Goal: Task Accomplishment & Management: Use online tool/utility

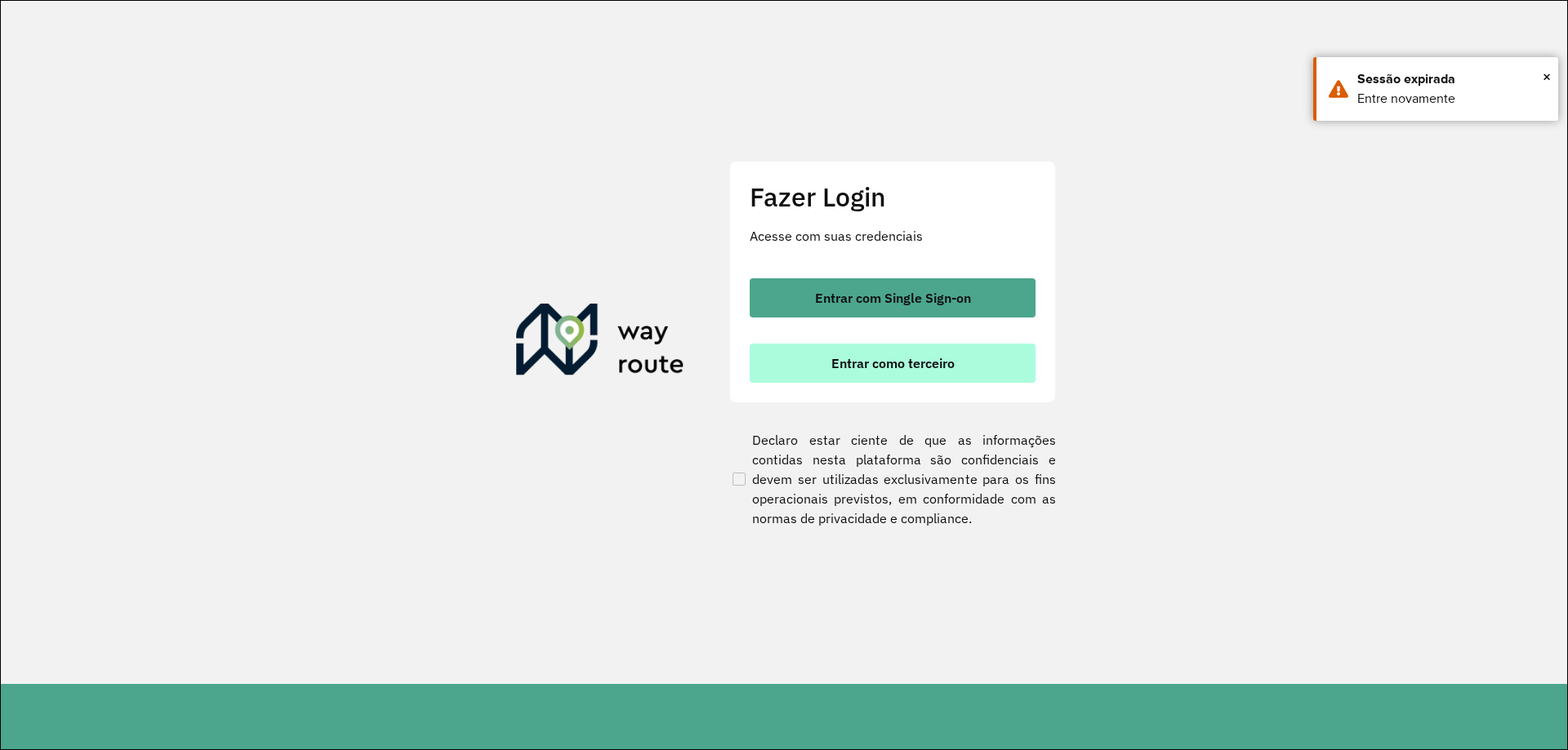
click at [994, 358] on button "Entrar como terceiro" at bounding box center [892, 363] width 286 height 39
click at [907, 319] on div "Entrar com Single Sign-on Entrar como terceiro" at bounding box center [892, 330] width 286 height 104
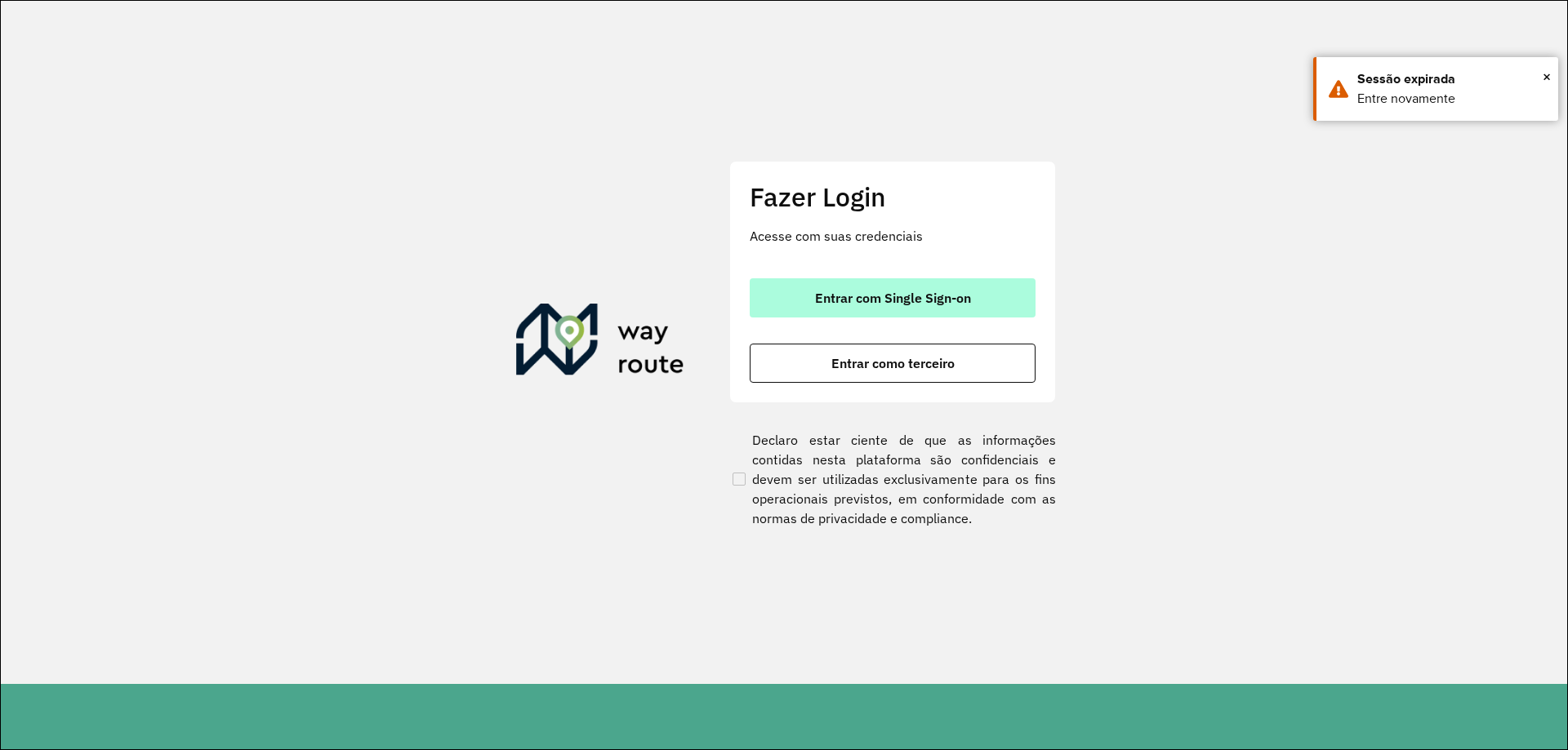
click at [910, 306] on button "Entrar com Single Sign-on" at bounding box center [892, 298] width 286 height 39
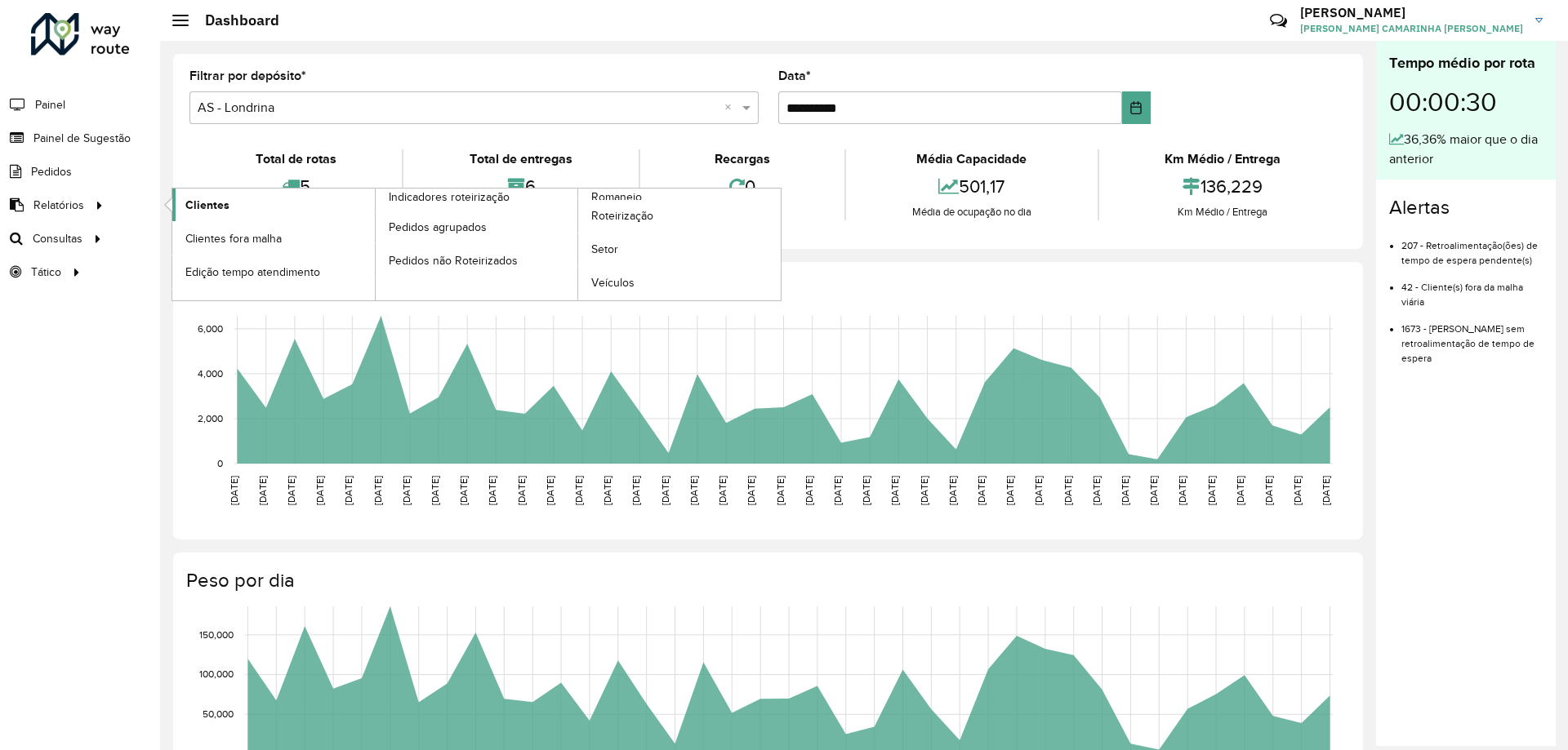
click at [190, 210] on span "Clientes" at bounding box center [208, 206] width 44 height 17
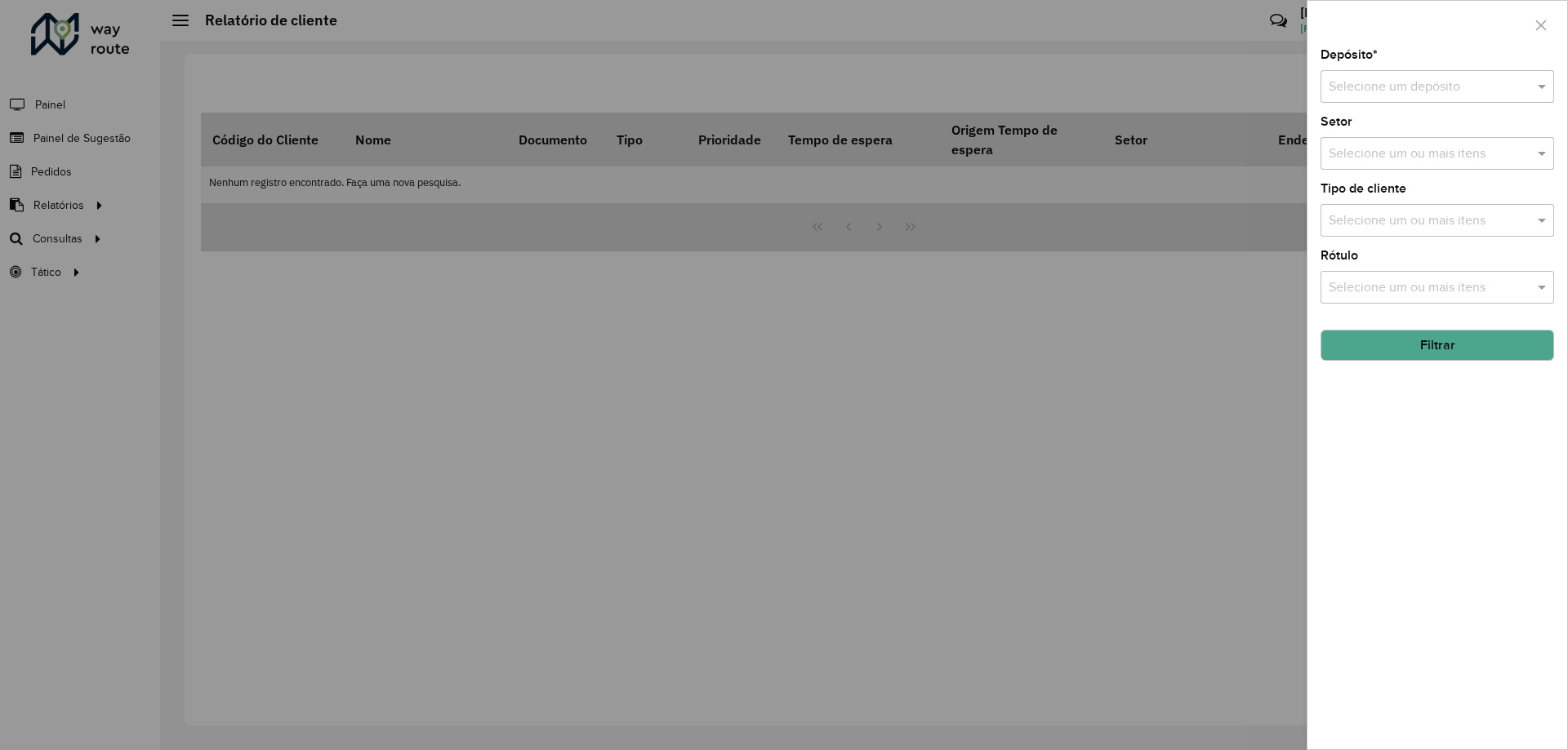
click at [482, 314] on div at bounding box center [784, 375] width 1568 height 750
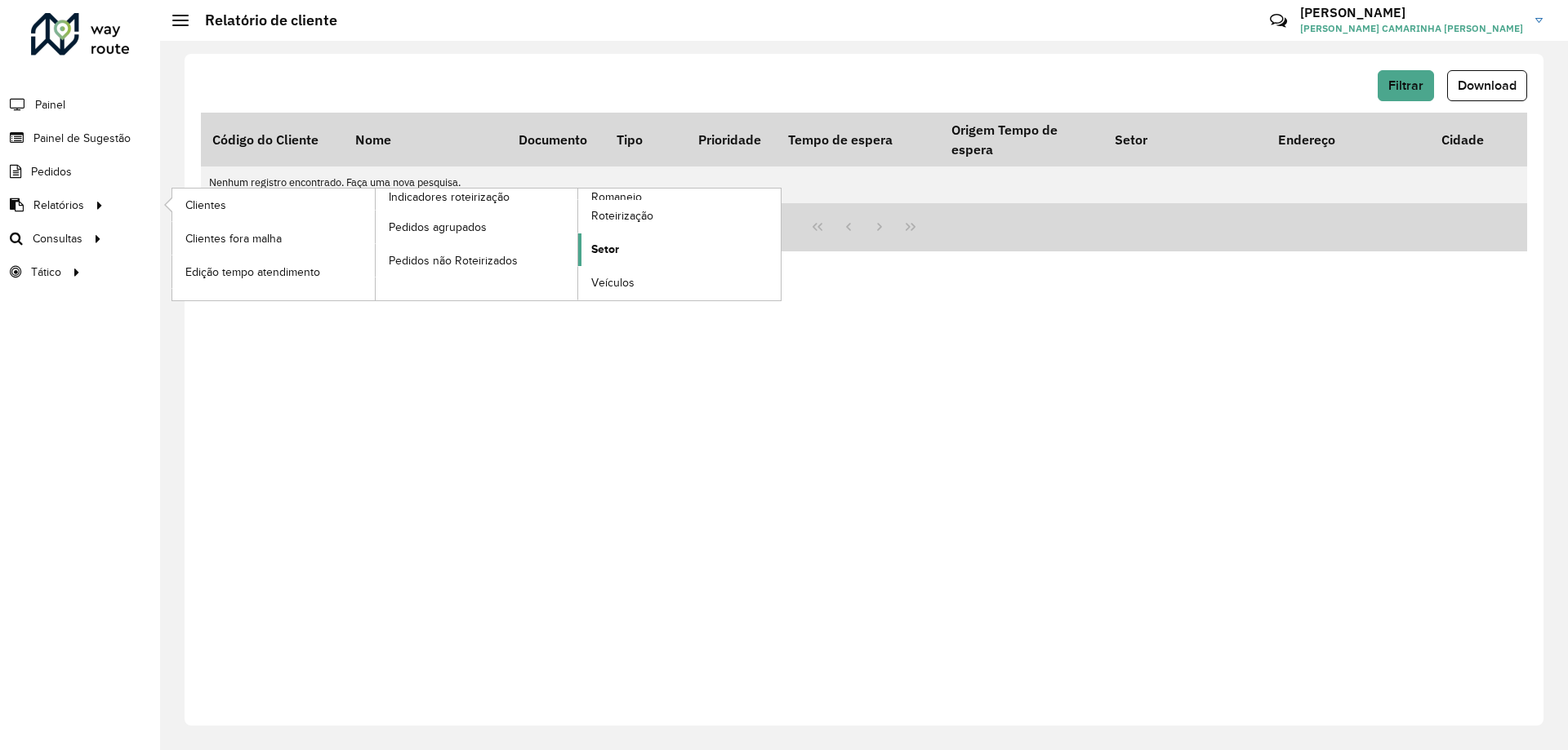
click at [615, 247] on span "Setor" at bounding box center [605, 250] width 28 height 17
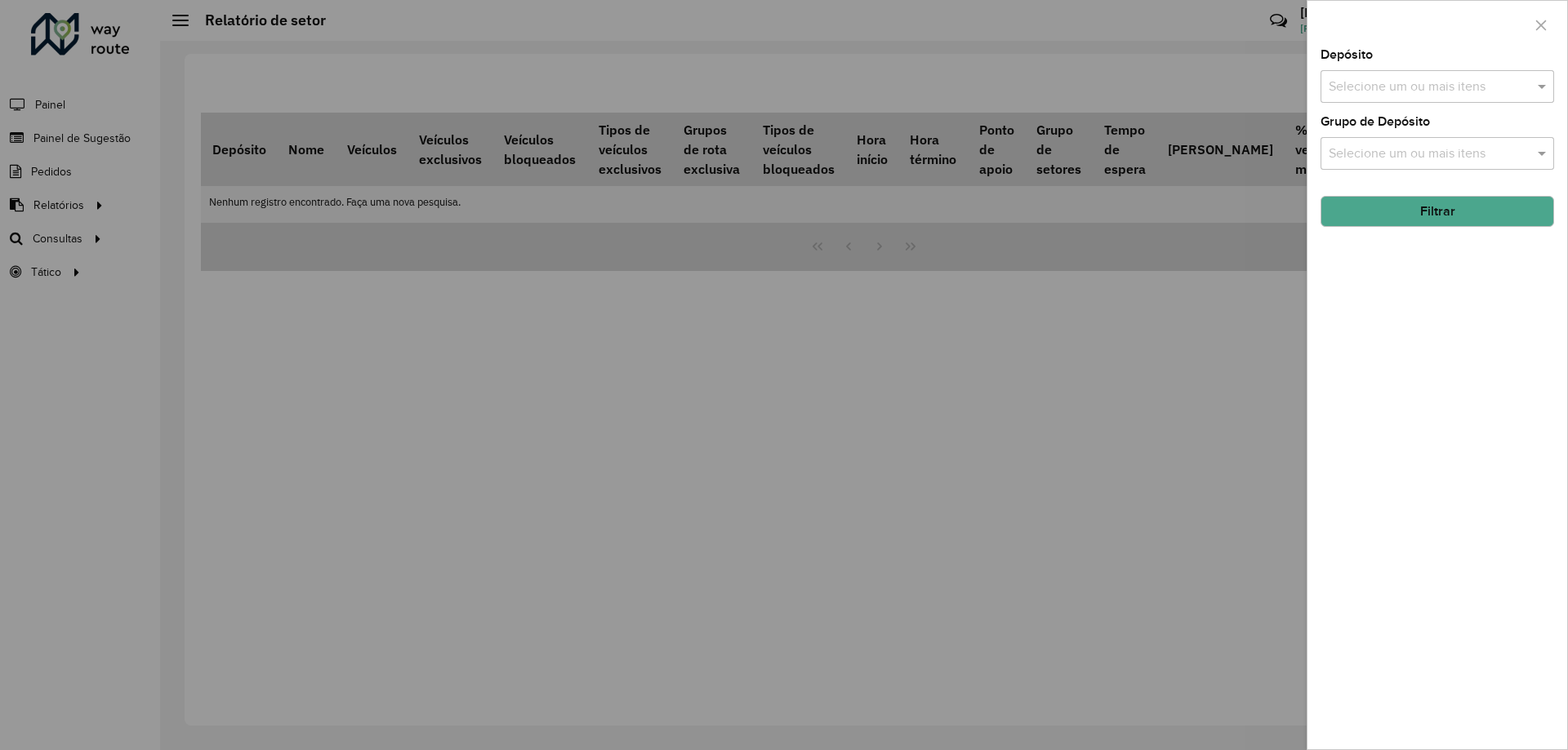
click at [172, 342] on div at bounding box center [784, 375] width 1568 height 750
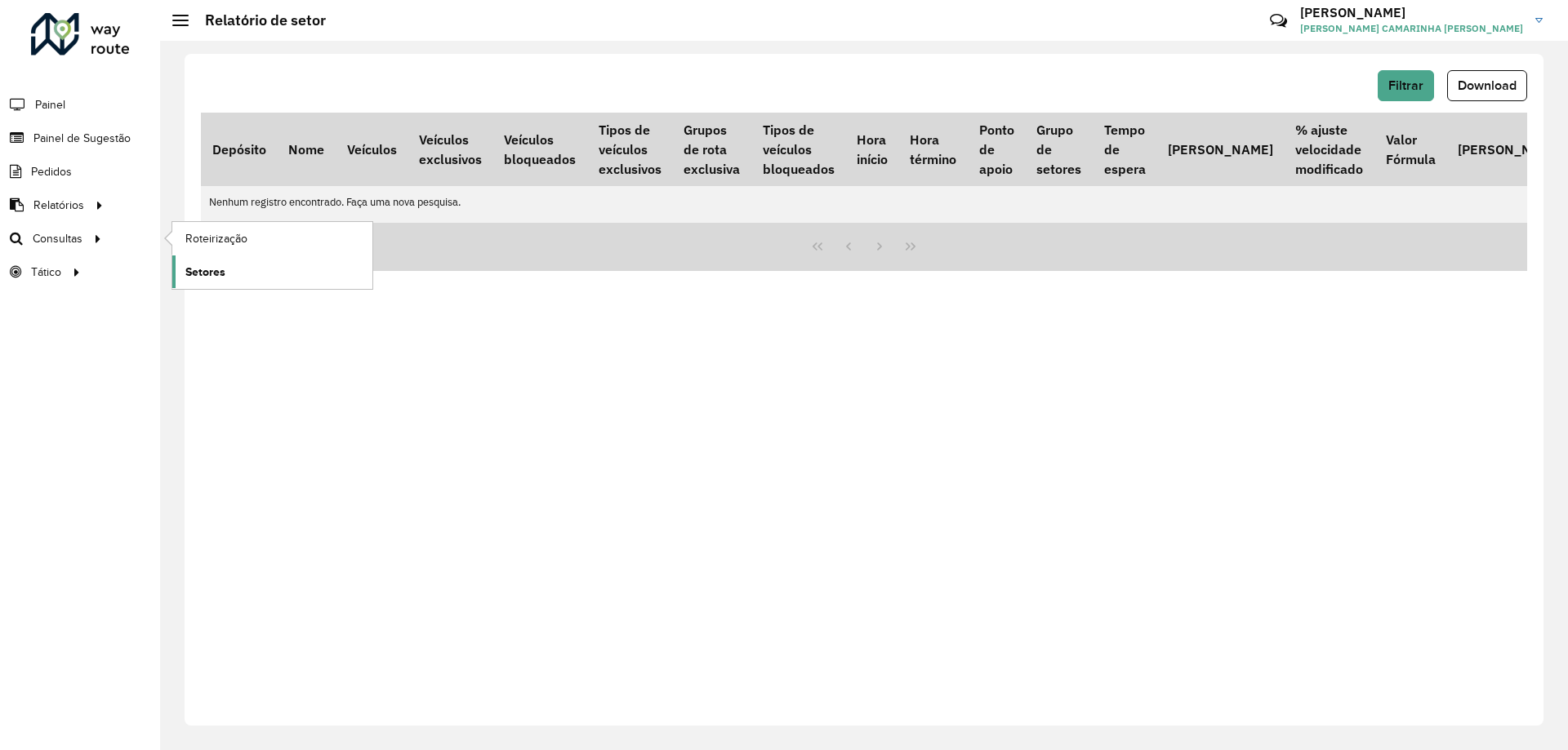
click at [204, 263] on span "Setores" at bounding box center [206, 272] width 40 height 17
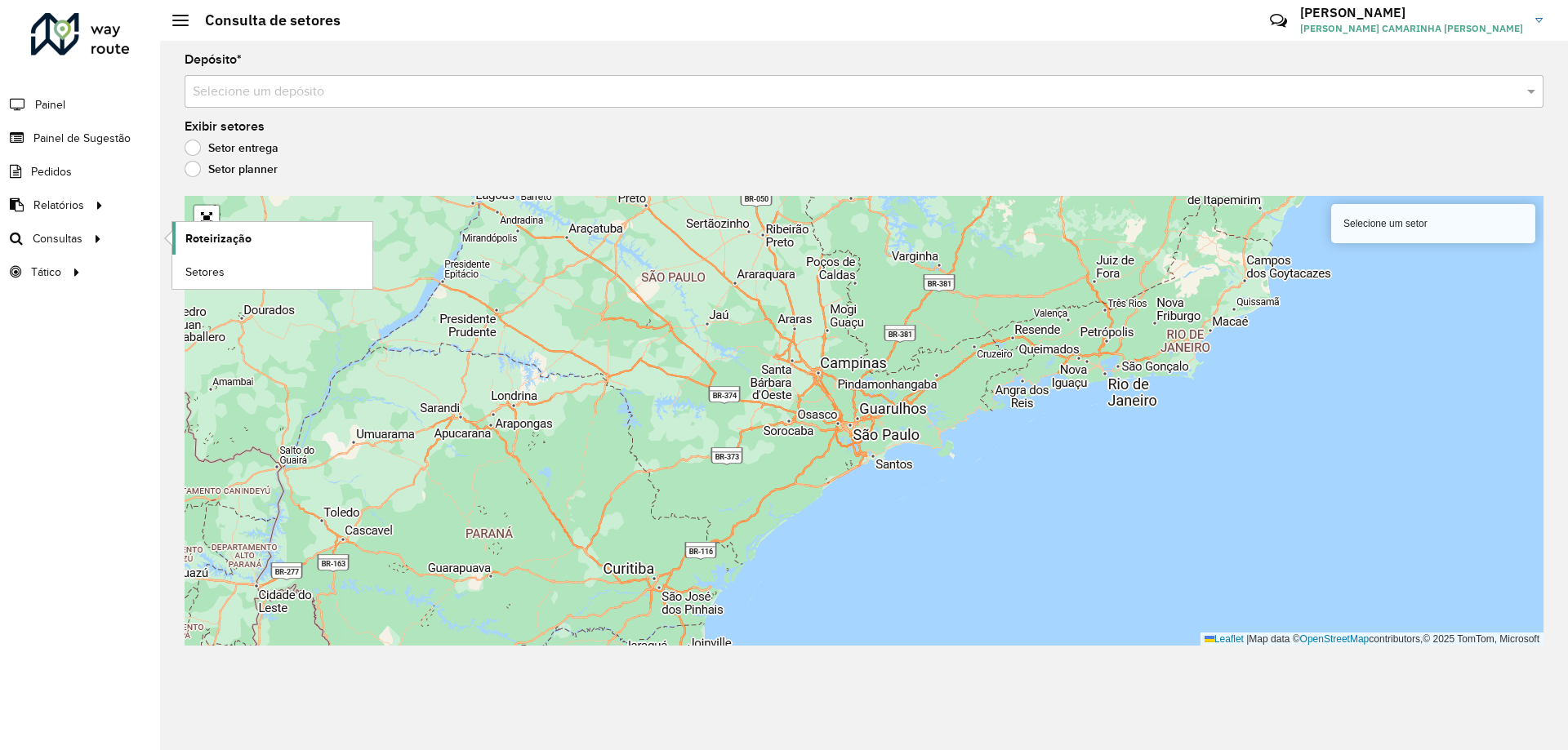
click at [219, 244] on span "Roteirização" at bounding box center [218, 239] width 66 height 17
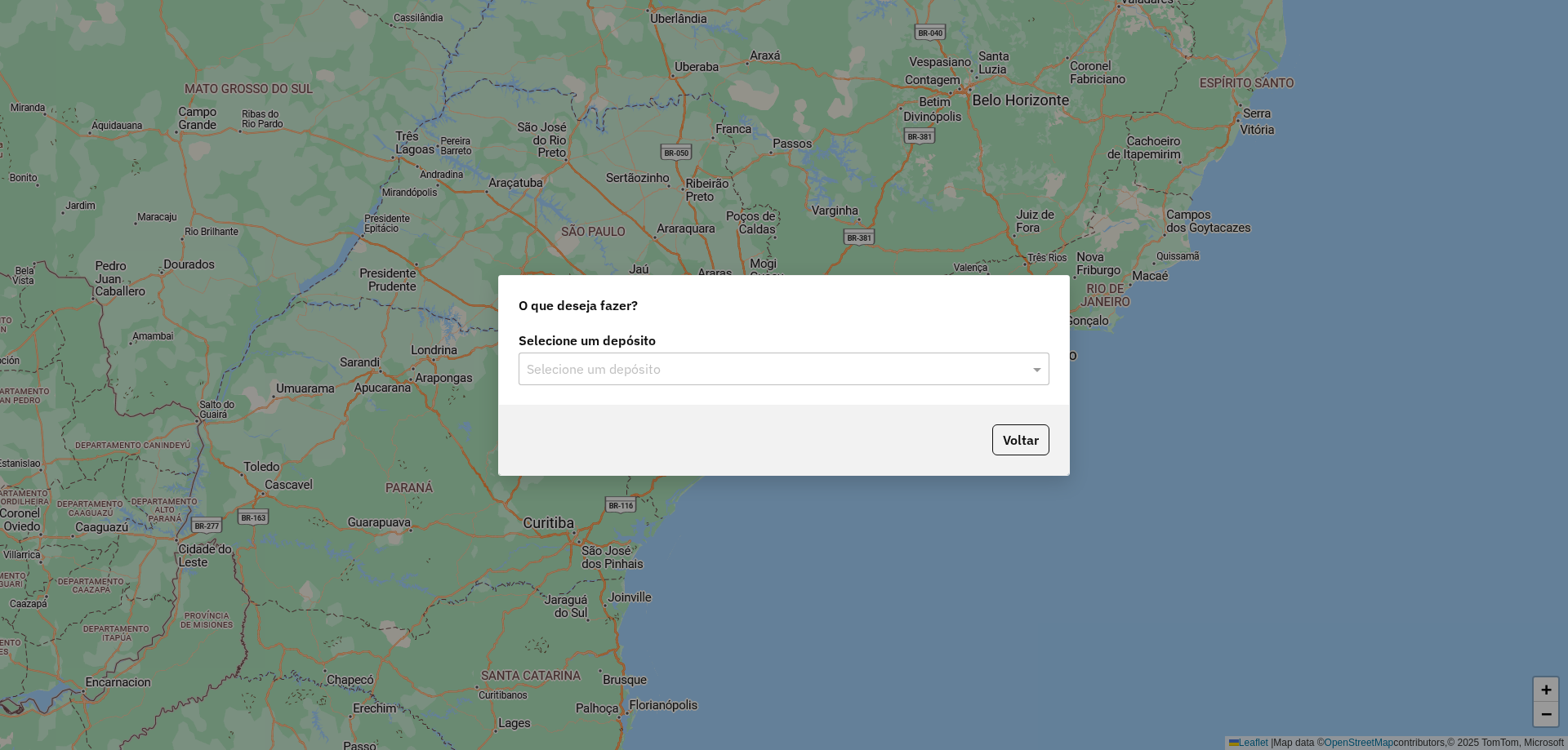
click at [747, 364] on input "text" at bounding box center [767, 369] width 482 height 19
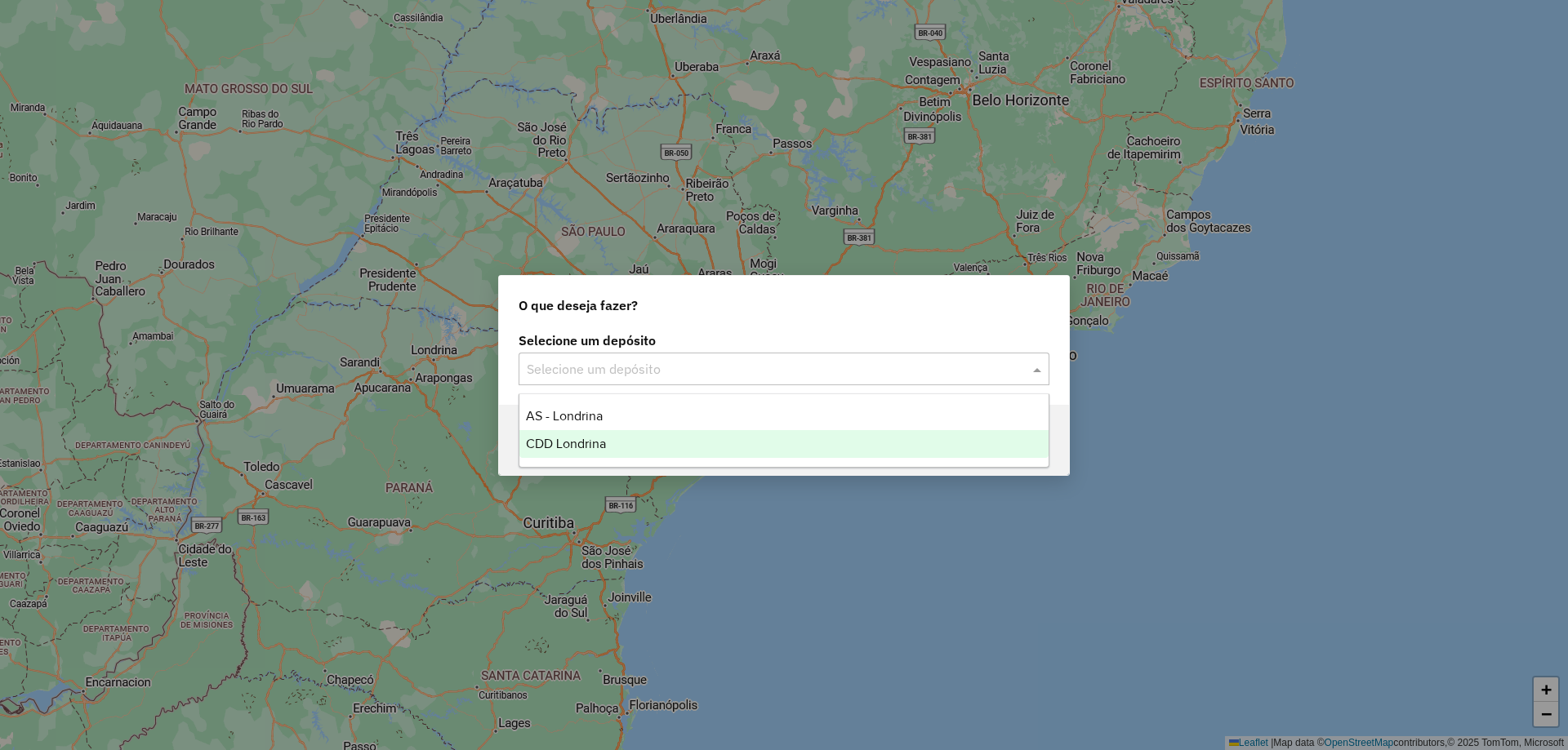
click at [608, 444] on div "CDD Londrina" at bounding box center [783, 443] width 529 height 28
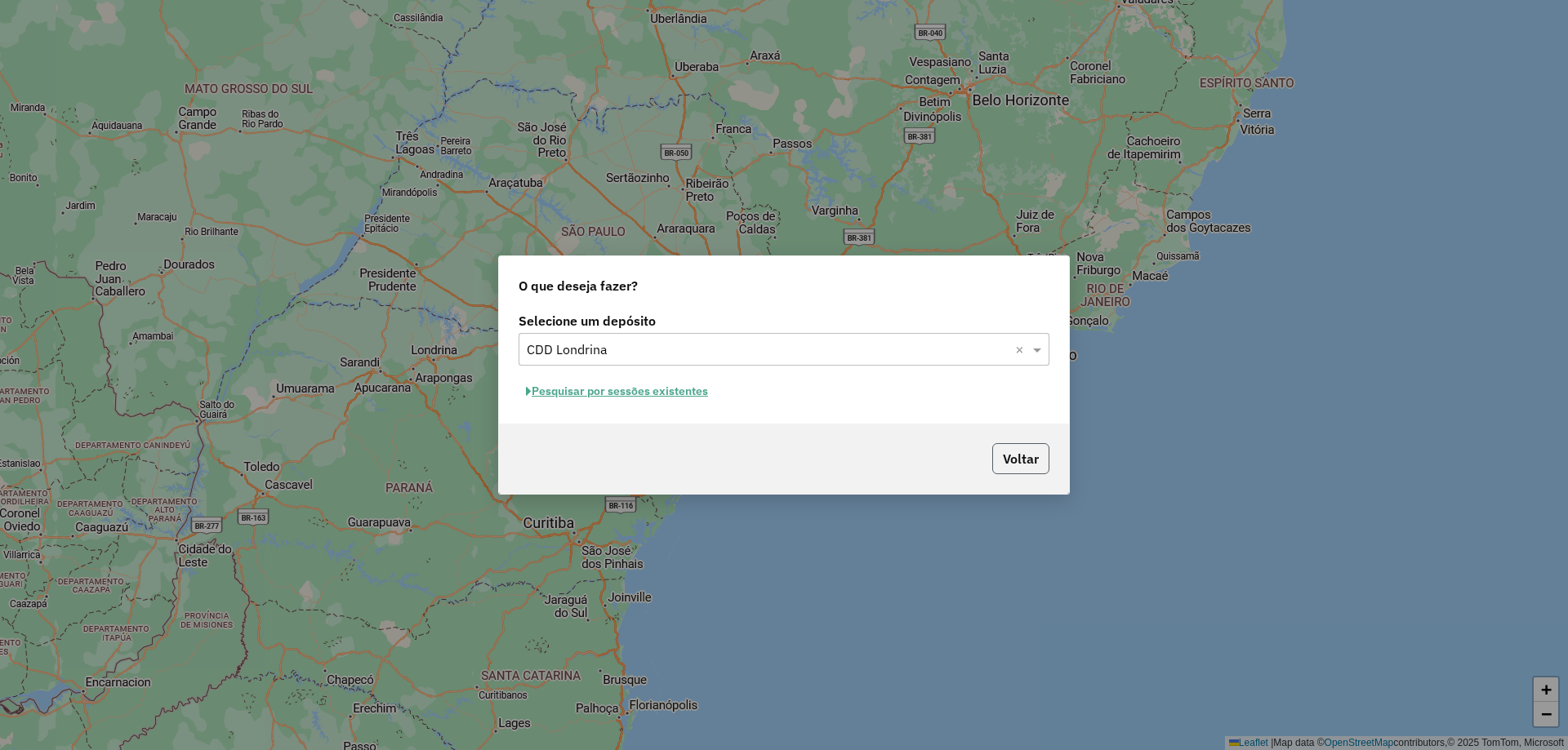
click at [1018, 448] on button "Voltar" at bounding box center [1020, 458] width 57 height 31
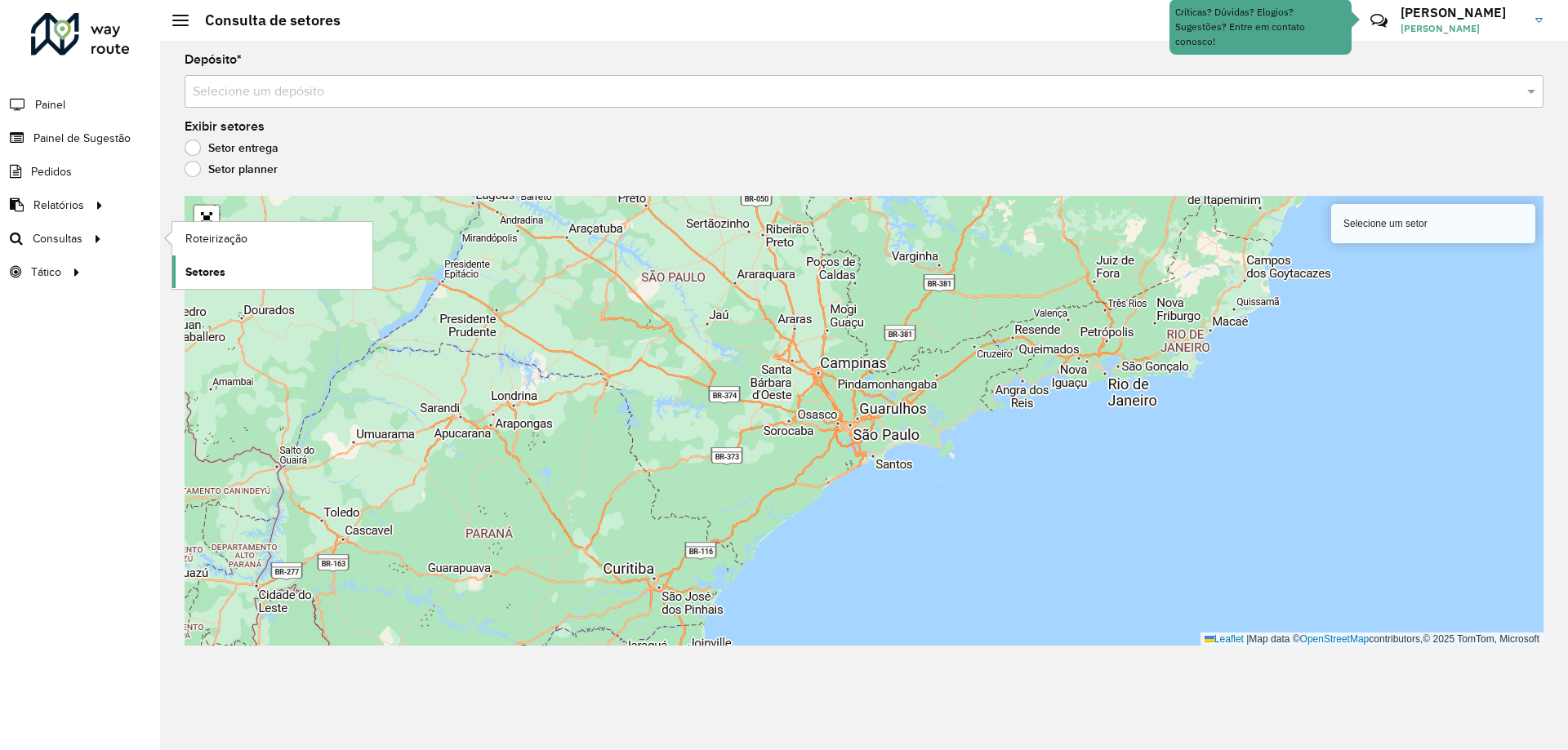
click at [220, 267] on span "Setores" at bounding box center [206, 272] width 40 height 17
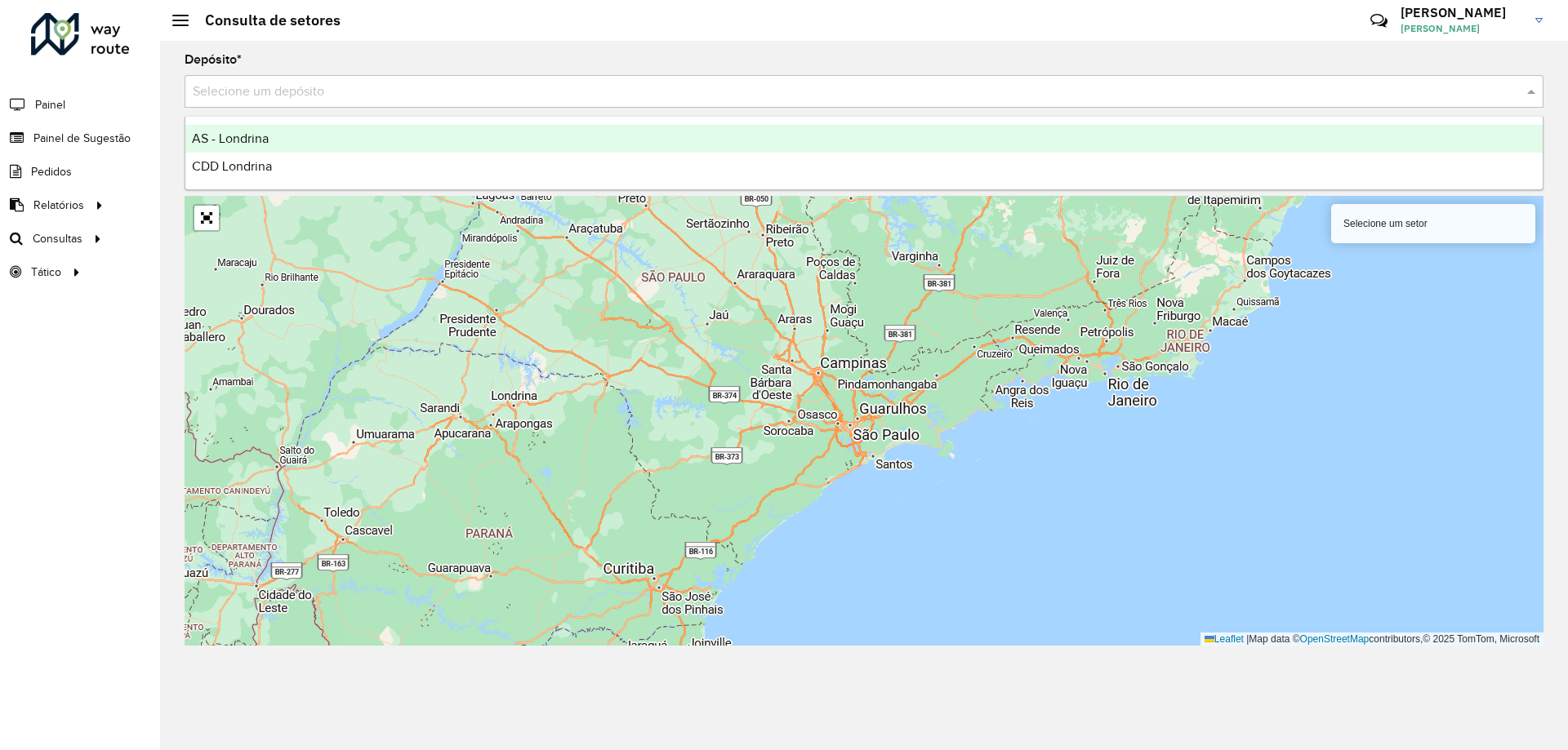
click at [378, 104] on div "Selecione um depósito" at bounding box center [863, 91] width 1358 height 33
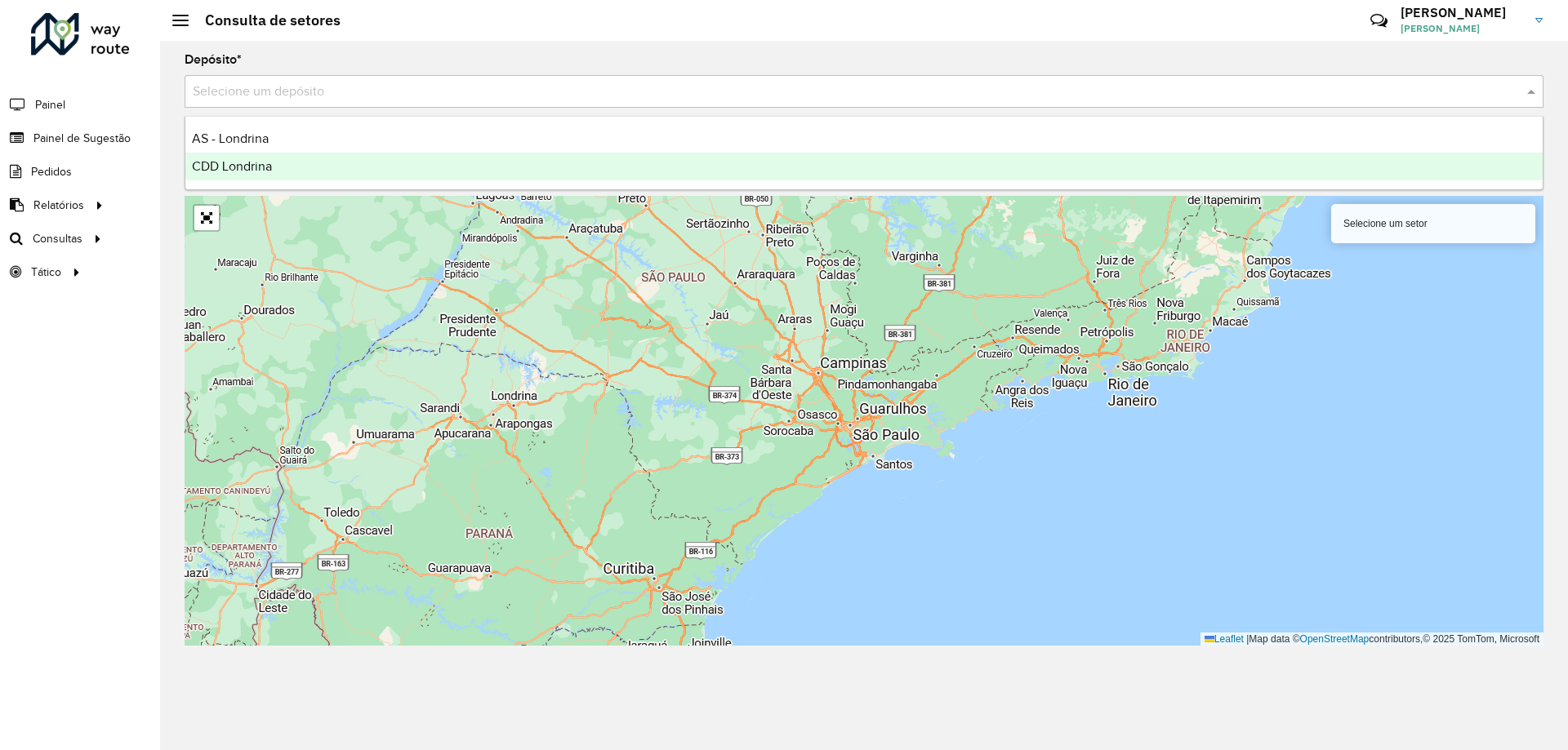
click at [352, 161] on div "CDD Londrina" at bounding box center [864, 165] width 1357 height 28
